Goal: Find specific page/section: Find specific page/section

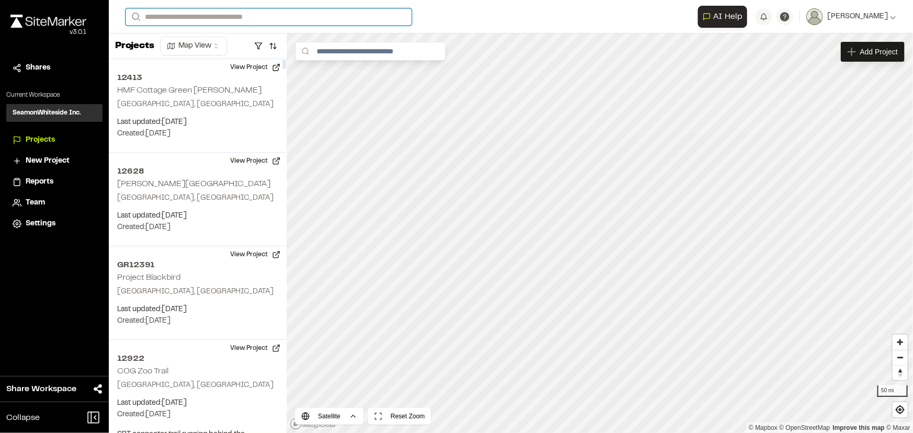
click at [235, 18] on input "Search" at bounding box center [269, 16] width 286 height 17
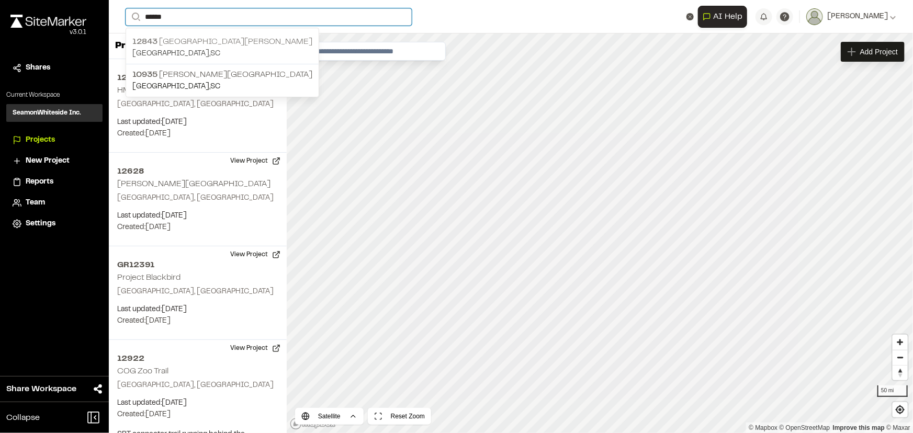
type input "******"
click at [192, 18] on input "******" at bounding box center [269, 16] width 286 height 17
click at [170, 43] on p "[STREET_ADDRESS][PERSON_NAME]" at bounding box center [222, 42] width 180 height 13
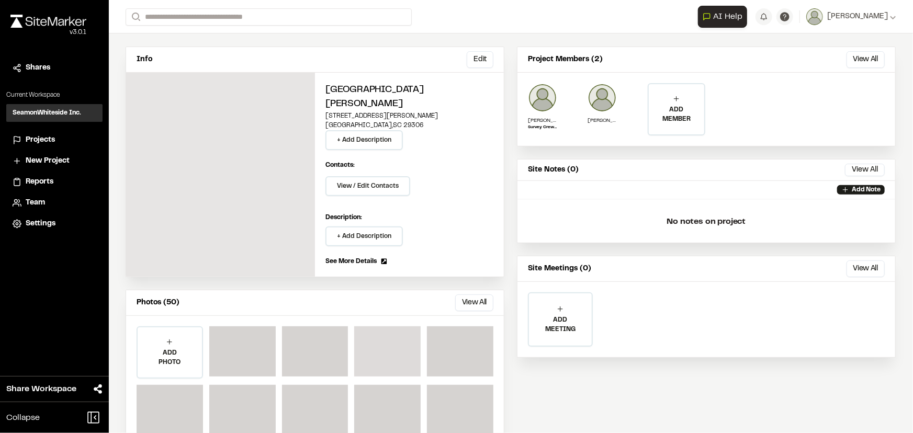
scroll to position [88, 0]
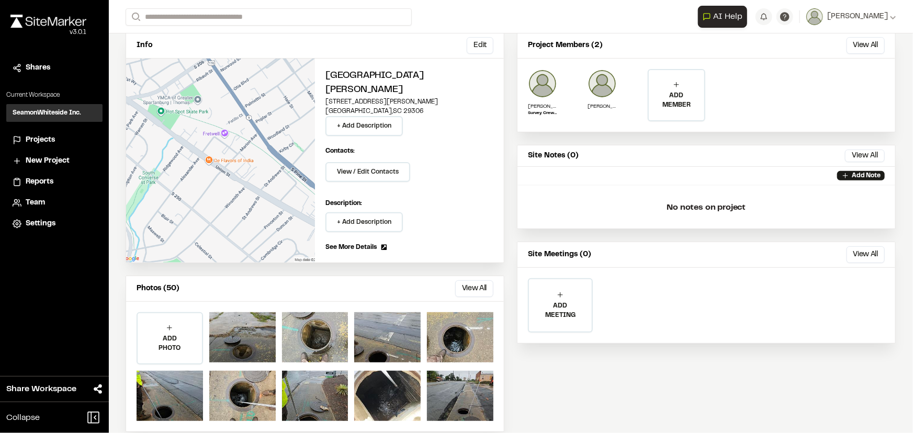
click at [479, 280] on button "View All" at bounding box center [474, 288] width 38 height 17
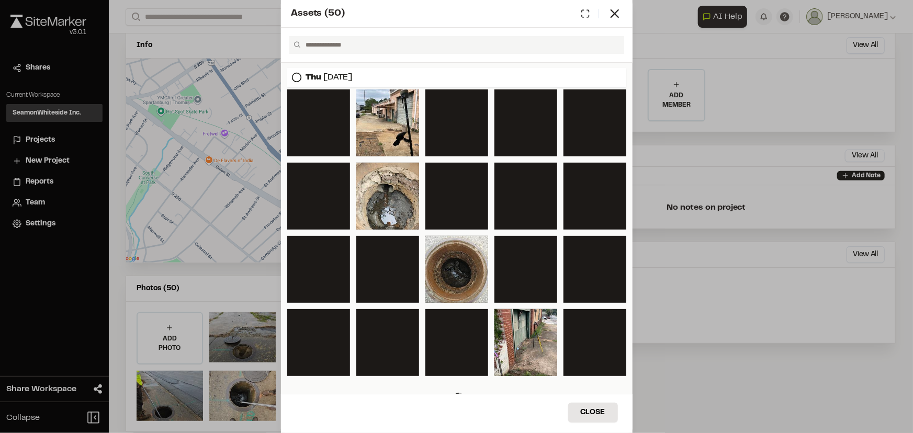
scroll to position [183, 0]
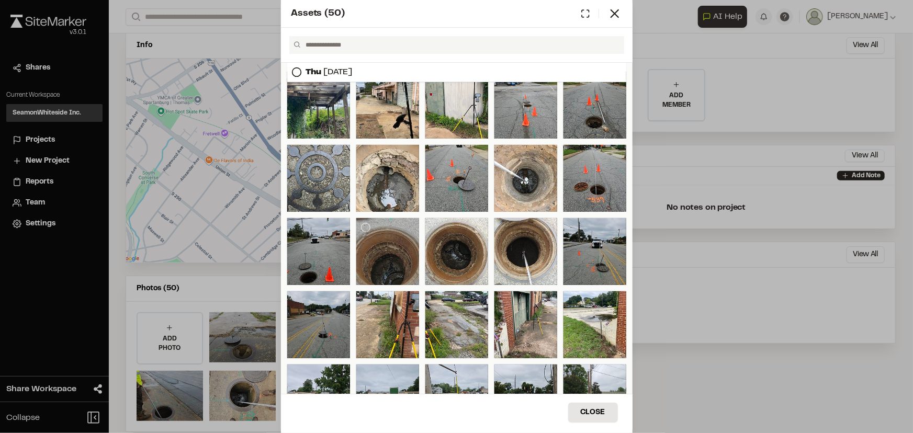
click at [392, 259] on div at bounding box center [387, 251] width 63 height 67
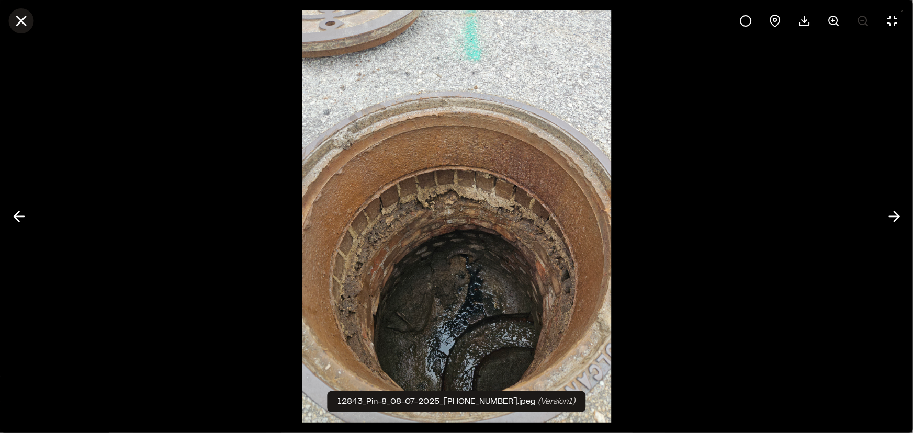
click at [21, 19] on icon at bounding box center [21, 21] width 18 height 18
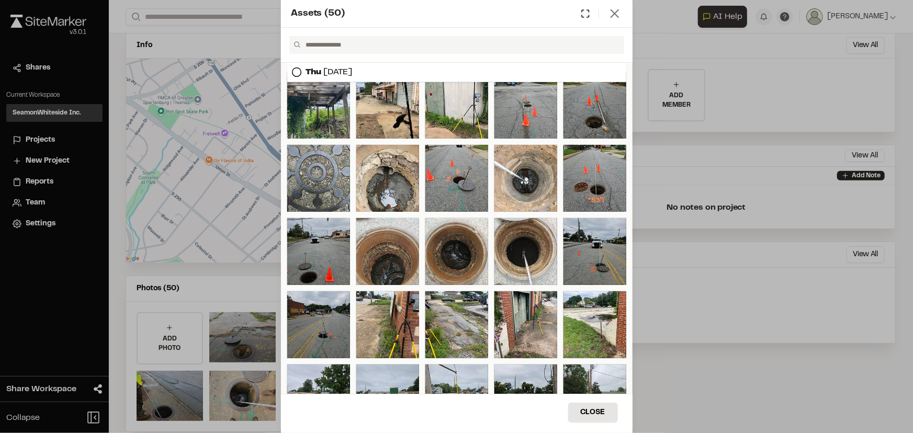
click at [613, 10] on icon at bounding box center [614, 13] width 15 height 15
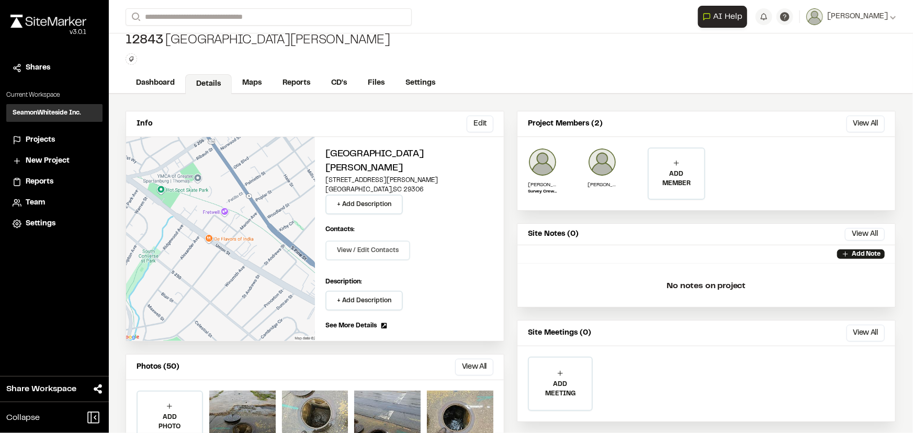
scroll to position [0, 0]
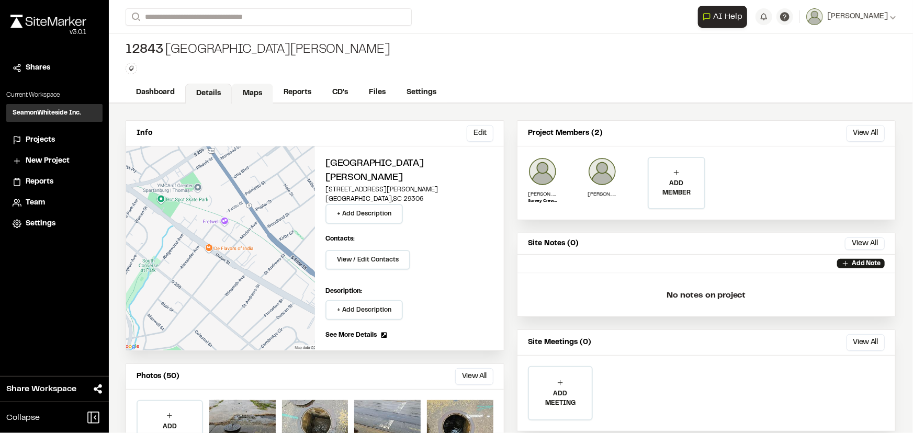
click at [252, 94] on link "Maps" at bounding box center [252, 94] width 41 height 20
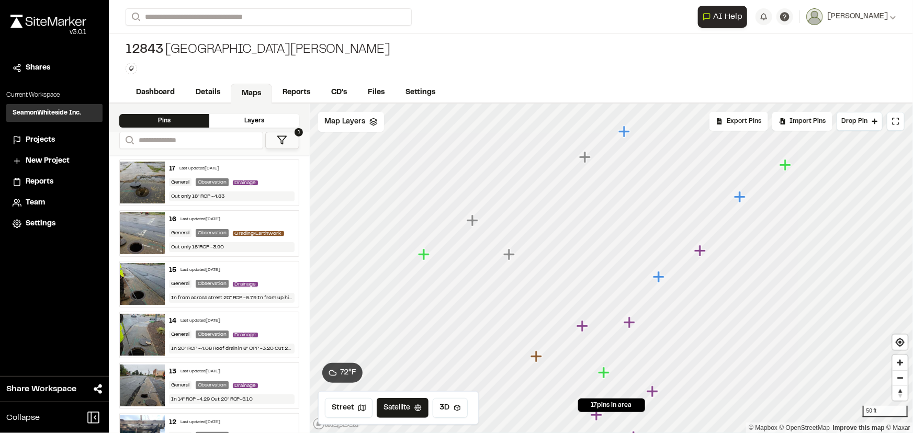
click at [660, 278] on icon "Map marker" at bounding box center [659, 277] width 12 height 12
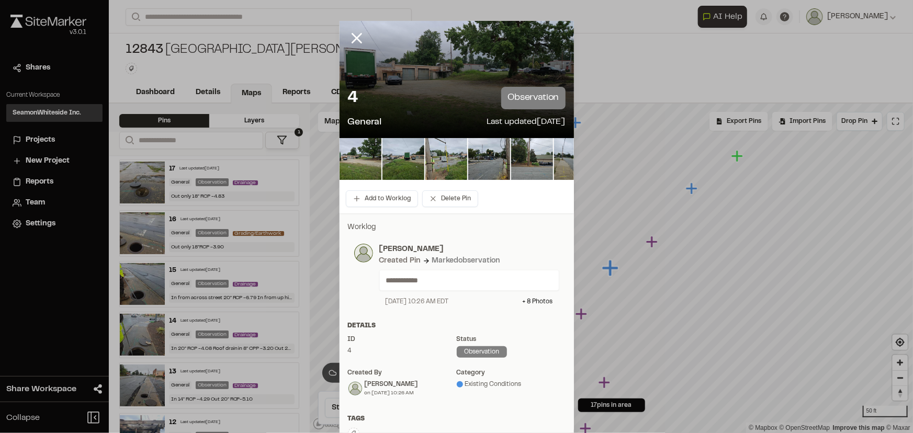
click at [358, 37] on icon at bounding box center [357, 38] width 18 height 18
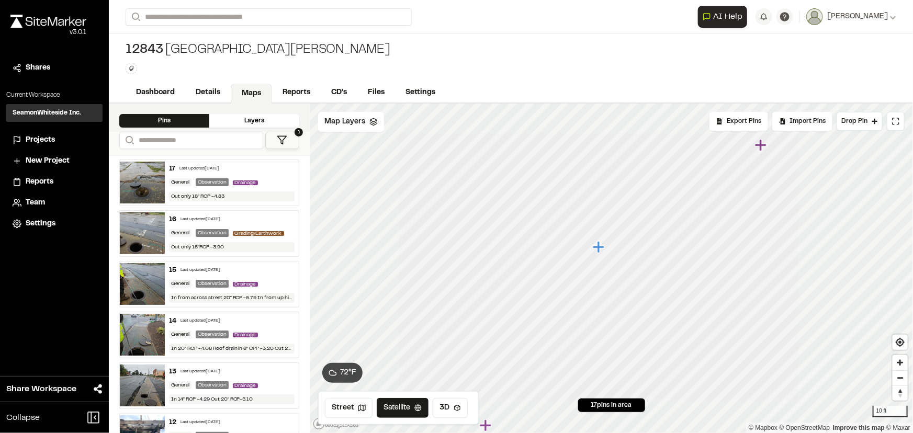
click at [596, 250] on icon "Map marker" at bounding box center [600, 248] width 14 height 14
click at [771, 169] on icon "Map marker" at bounding box center [773, 167] width 14 height 14
click at [546, 261] on icon "Map marker" at bounding box center [548, 260] width 14 height 14
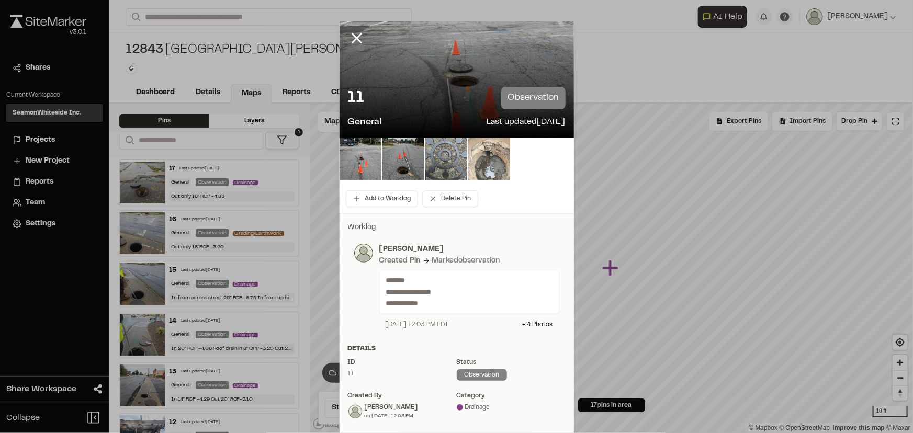
click at [482, 162] on img at bounding box center [489, 159] width 42 height 42
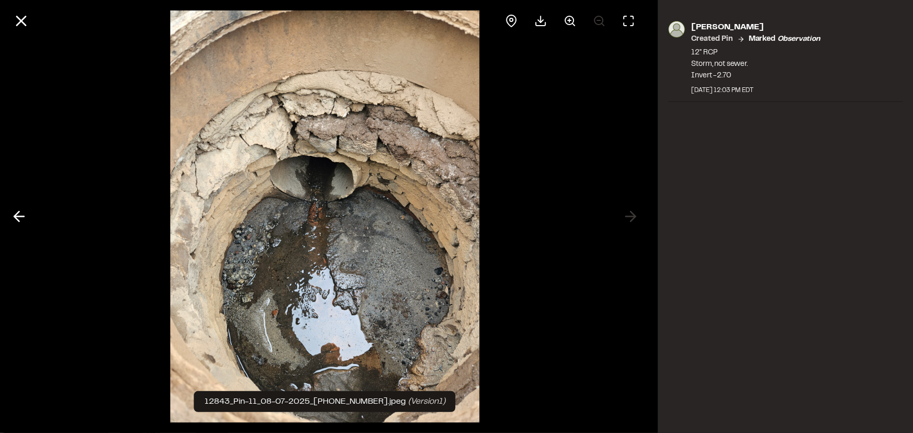
click at [750, 195] on div "[PERSON_NAME] Created Pin Marked observation 12" RCP Storm, not sewer. Invert -…" at bounding box center [785, 216] width 255 height 433
click at [21, 20] on line at bounding box center [21, 21] width 9 height 9
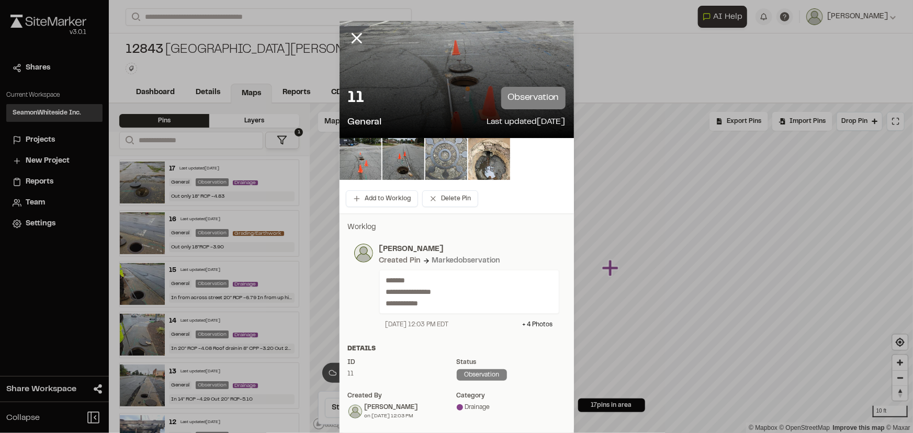
click at [440, 155] on img at bounding box center [446, 159] width 42 height 42
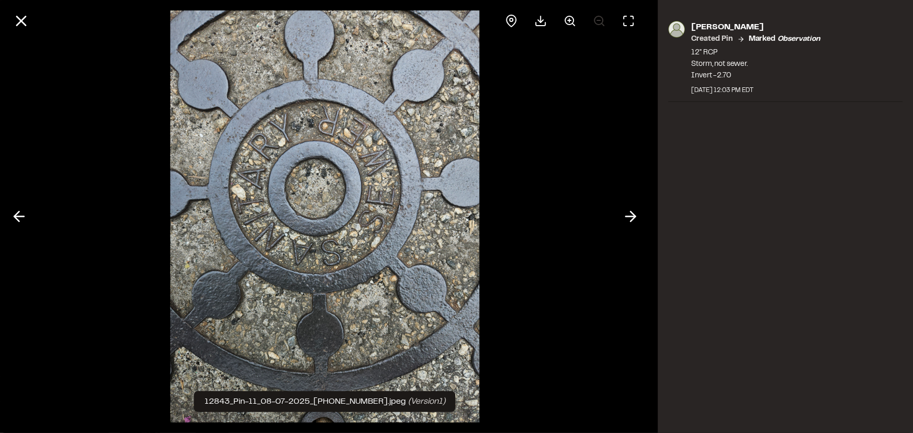
drag, startPoint x: 420, startPoint y: 186, endPoint x: 418, endPoint y: 193, distance: 6.4
drag, startPoint x: 418, startPoint y: 193, endPoint x: 560, endPoint y: 115, distance: 161.1
click at [560, 115] on div at bounding box center [325, 216] width 650 height 433
click at [18, 21] on icon at bounding box center [21, 21] width 18 height 18
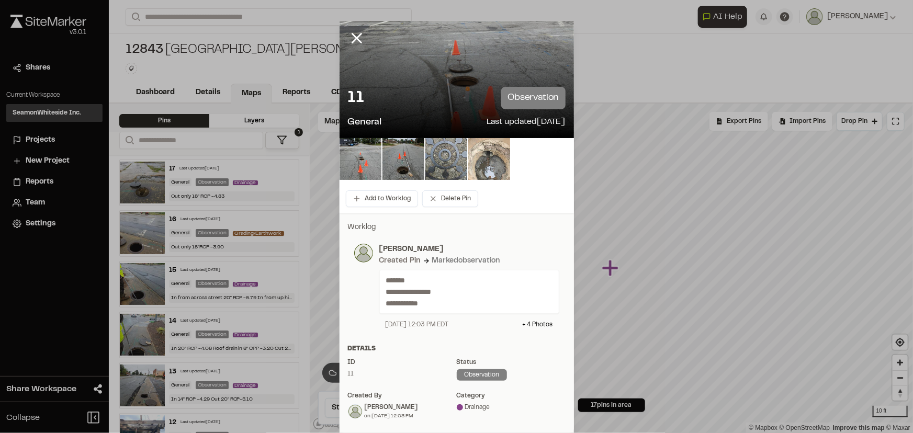
click at [486, 170] on img at bounding box center [489, 159] width 42 height 42
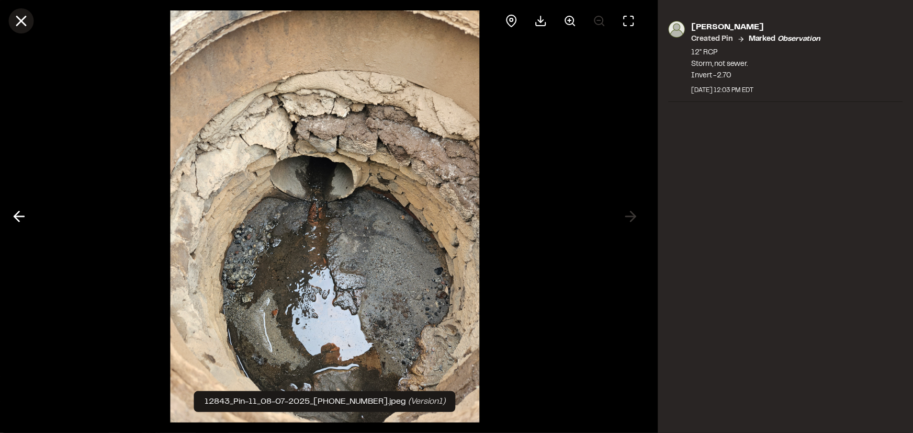
click at [21, 22] on icon at bounding box center [21, 21] width 18 height 18
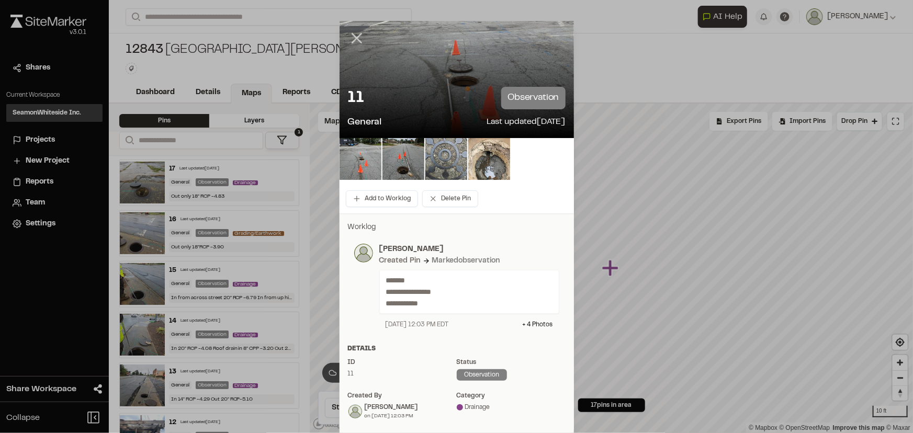
click at [351, 38] on icon at bounding box center [357, 38] width 18 height 18
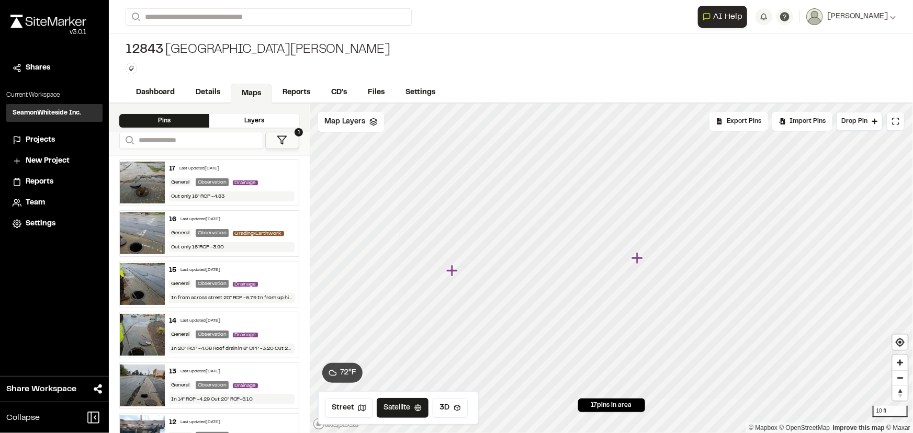
click at [155, 336] on img at bounding box center [142, 335] width 45 height 42
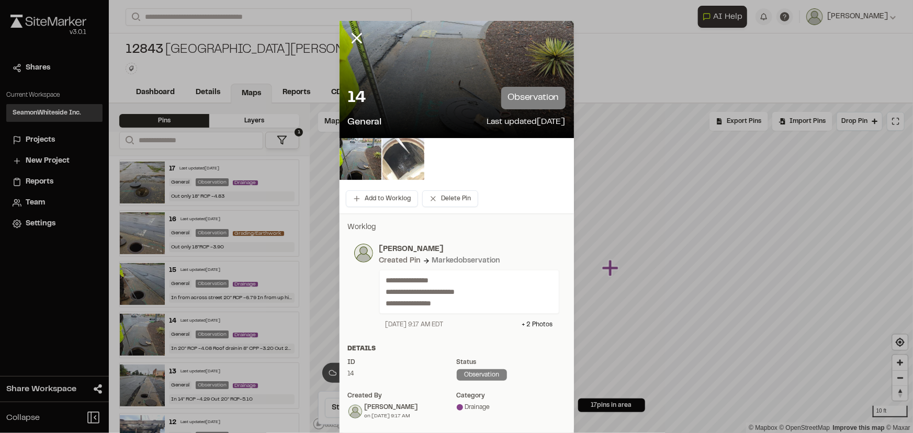
click at [398, 163] on img at bounding box center [403, 159] width 42 height 42
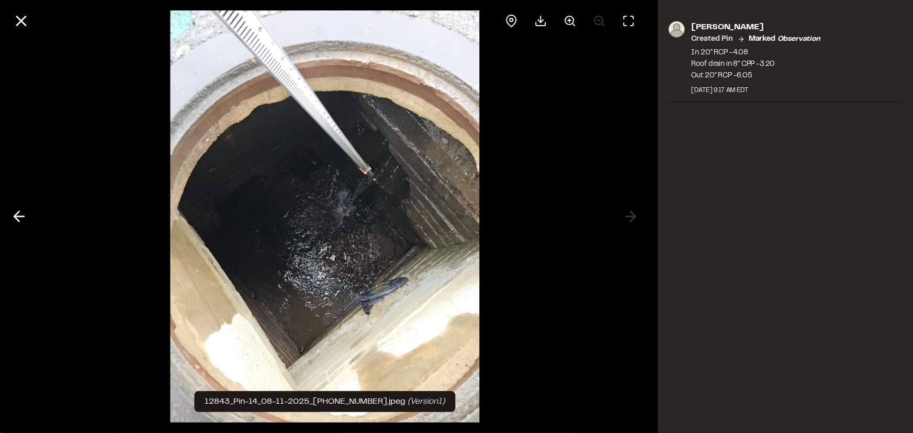
click at [26, 214] on icon at bounding box center [18, 217] width 17 height 18
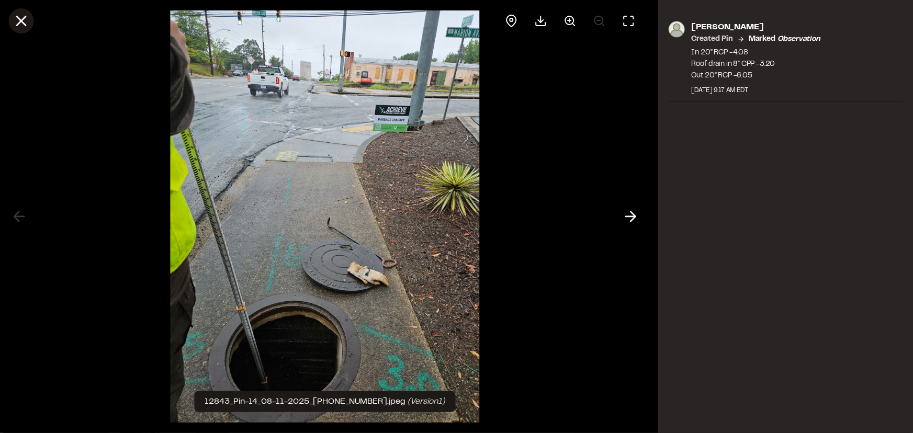
click at [21, 24] on icon at bounding box center [21, 21] width 18 height 18
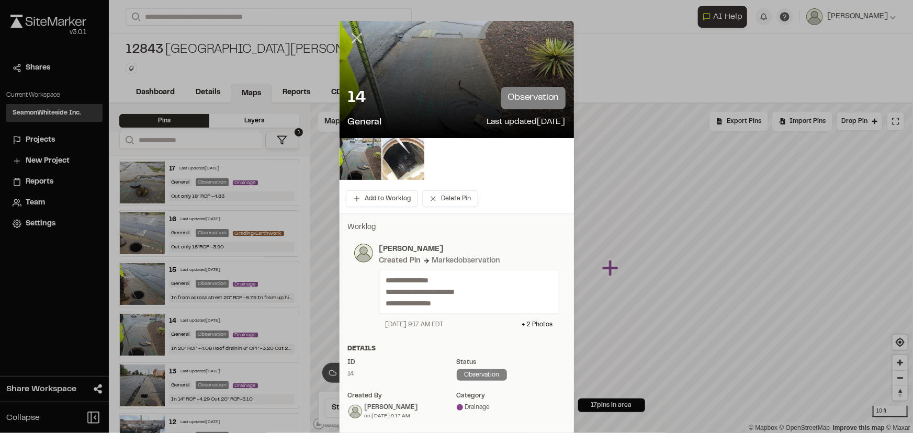
click at [348, 31] on icon at bounding box center [357, 38] width 18 height 18
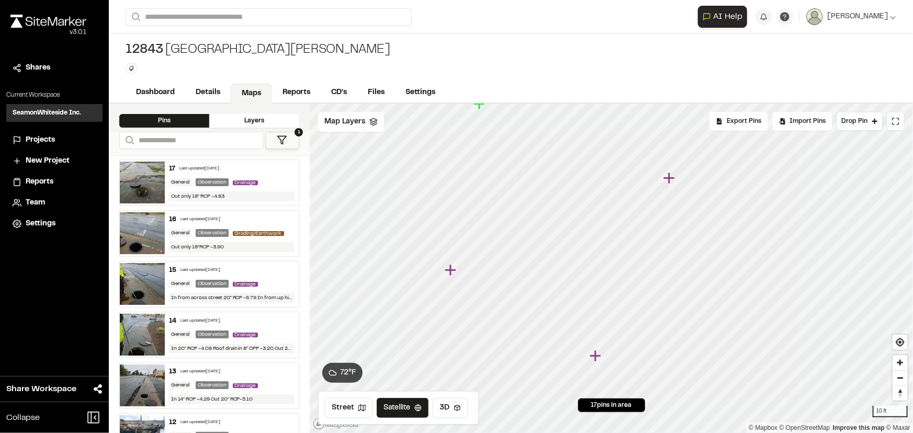
click at [451, 272] on icon "Map marker" at bounding box center [451, 270] width 12 height 12
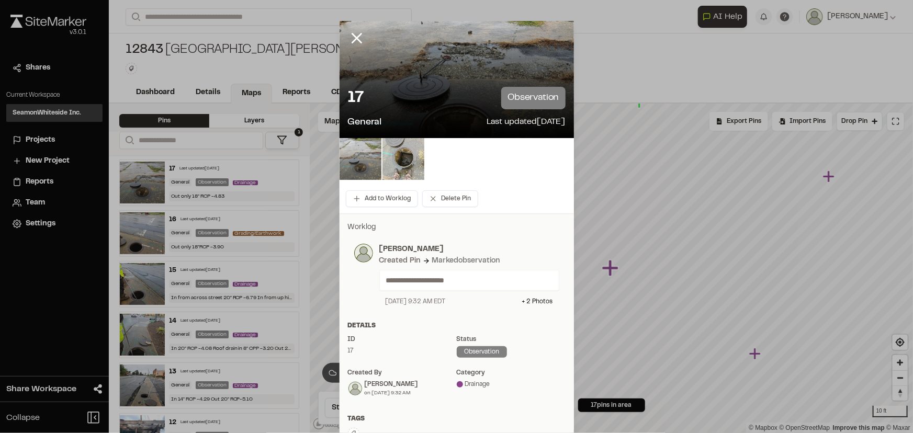
click at [349, 167] on img at bounding box center [360, 159] width 42 height 42
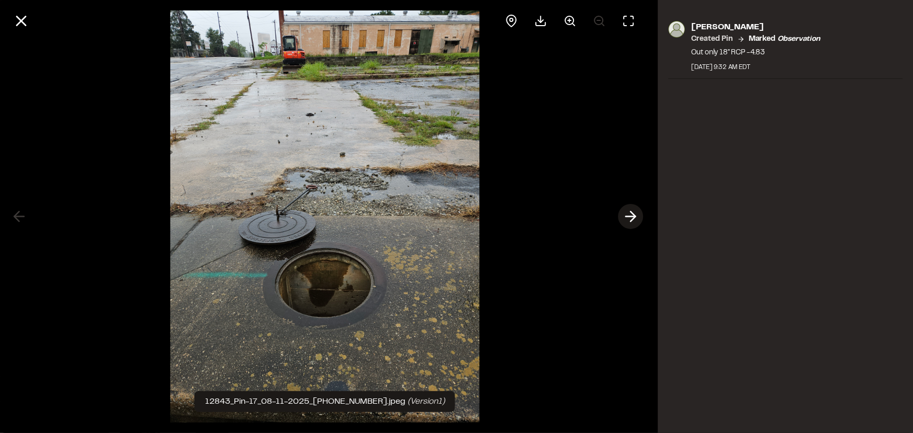
click at [630, 218] on icon at bounding box center [630, 217] width 17 height 18
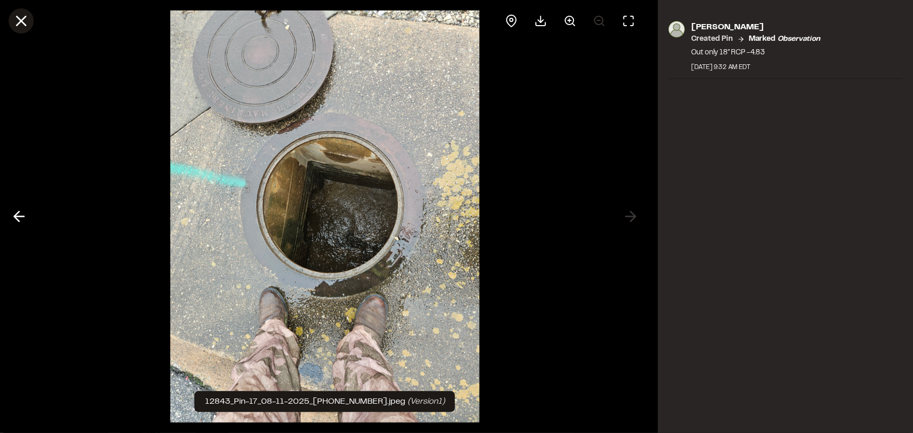
click at [24, 20] on icon at bounding box center [21, 21] width 18 height 18
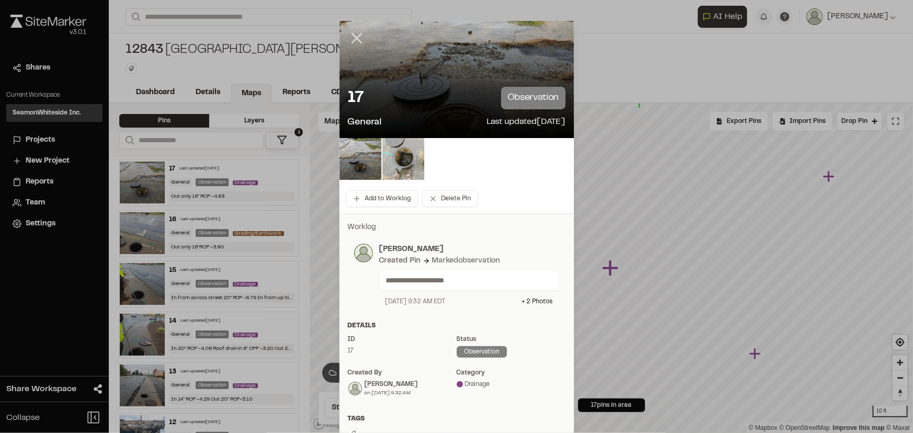
click at [354, 39] on line at bounding box center [356, 38] width 9 height 9
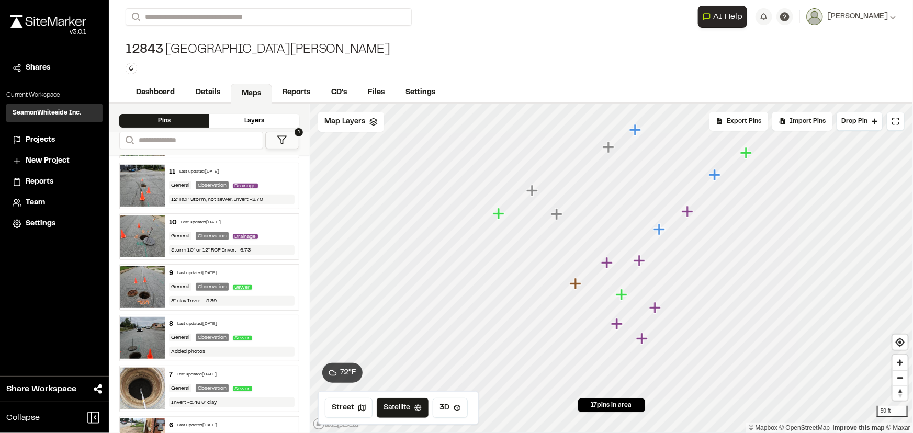
scroll to position [237, 0]
